Goal: Task Accomplishment & Management: Manage account settings

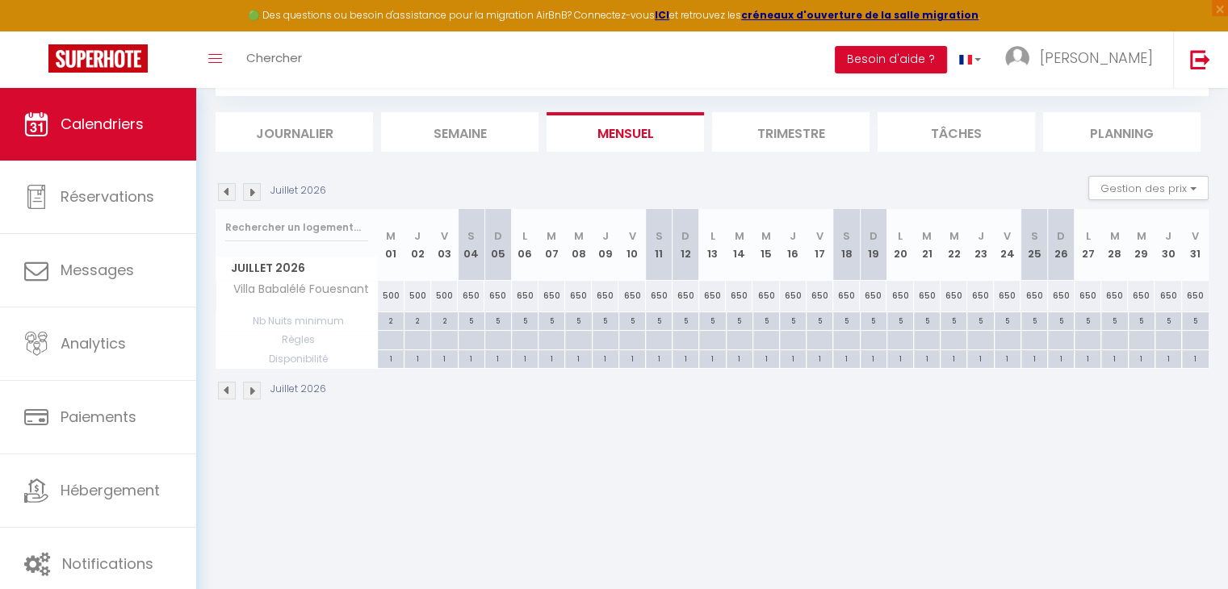
click at [660, 301] on div "650" at bounding box center [659, 296] width 27 height 30
type input "650"
type input "[DATE]"
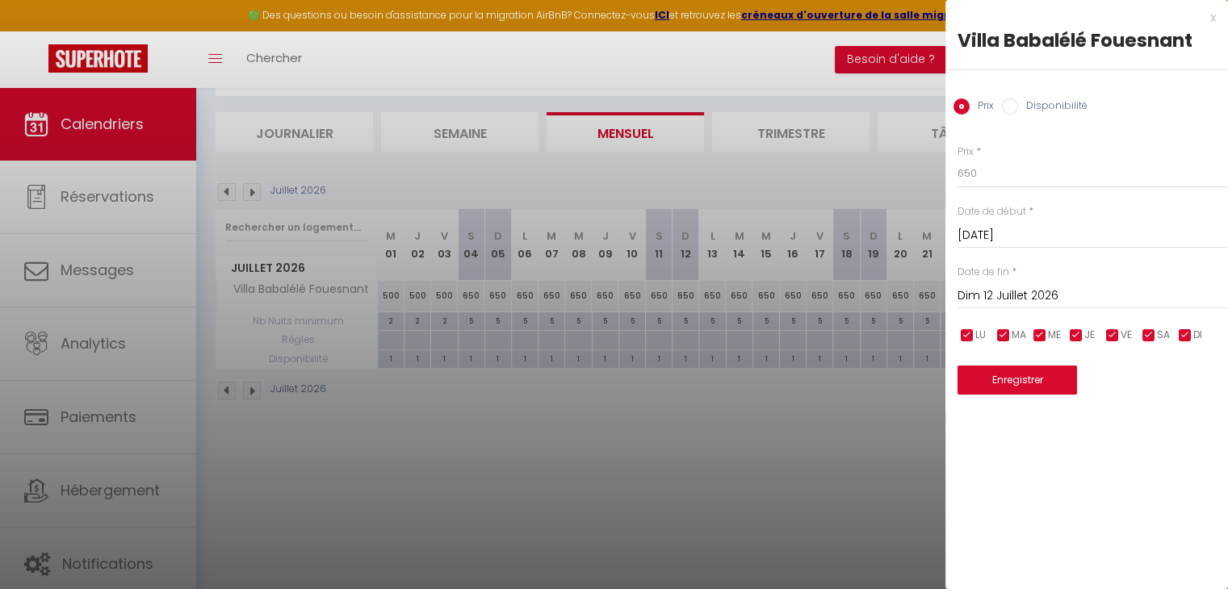
click at [1025, 296] on input "Dim 12 Juillet 2026" at bounding box center [1093, 296] width 270 height 21
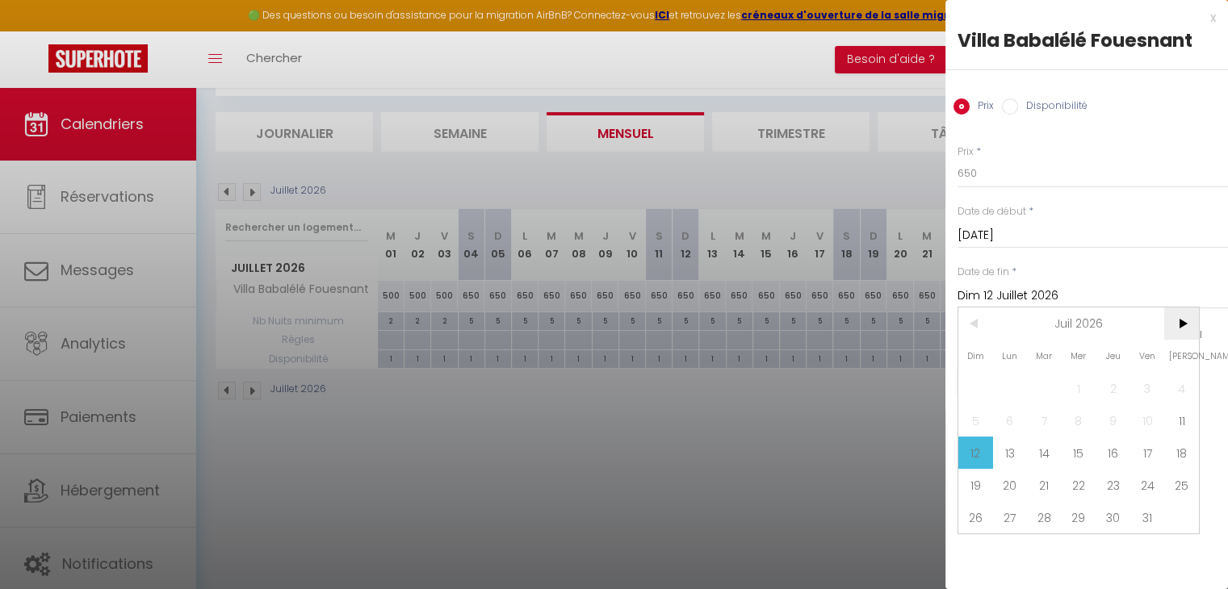
click at [1179, 325] on span ">" at bounding box center [1181, 324] width 35 height 32
click at [1180, 449] on span "15" at bounding box center [1181, 453] width 35 height 32
type input "[DATE]"
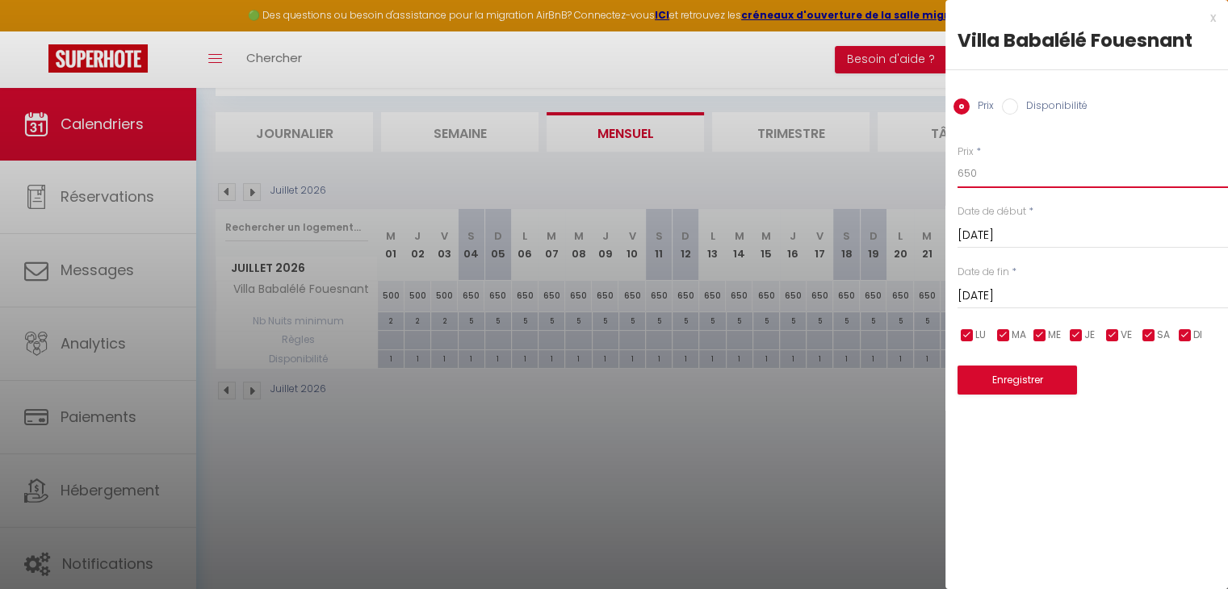
drag, startPoint x: 985, startPoint y: 182, endPoint x: 951, endPoint y: 184, distance: 34.0
click at [951, 184] on div "Prix * 650 Statut * Disponible Indisponible Date de début * [DATE] < [DATE] > D…" at bounding box center [1086, 259] width 283 height 271
type input "700"
click at [1011, 375] on button "Enregistrer" at bounding box center [1017, 380] width 119 height 29
